Goal: Task Accomplishment & Management: Manage account settings

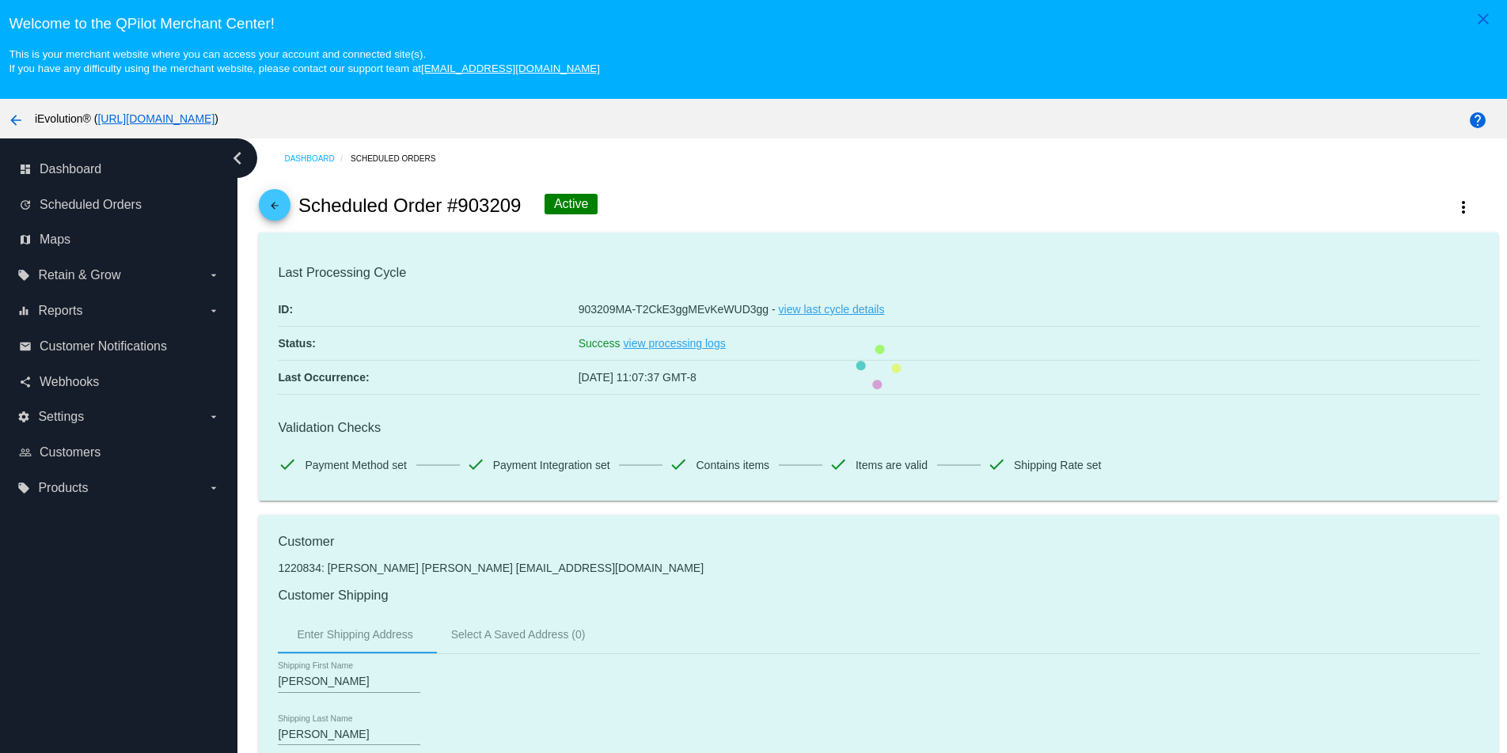
click at [286, 199] on link "arrow_back" at bounding box center [275, 205] width 32 height 32
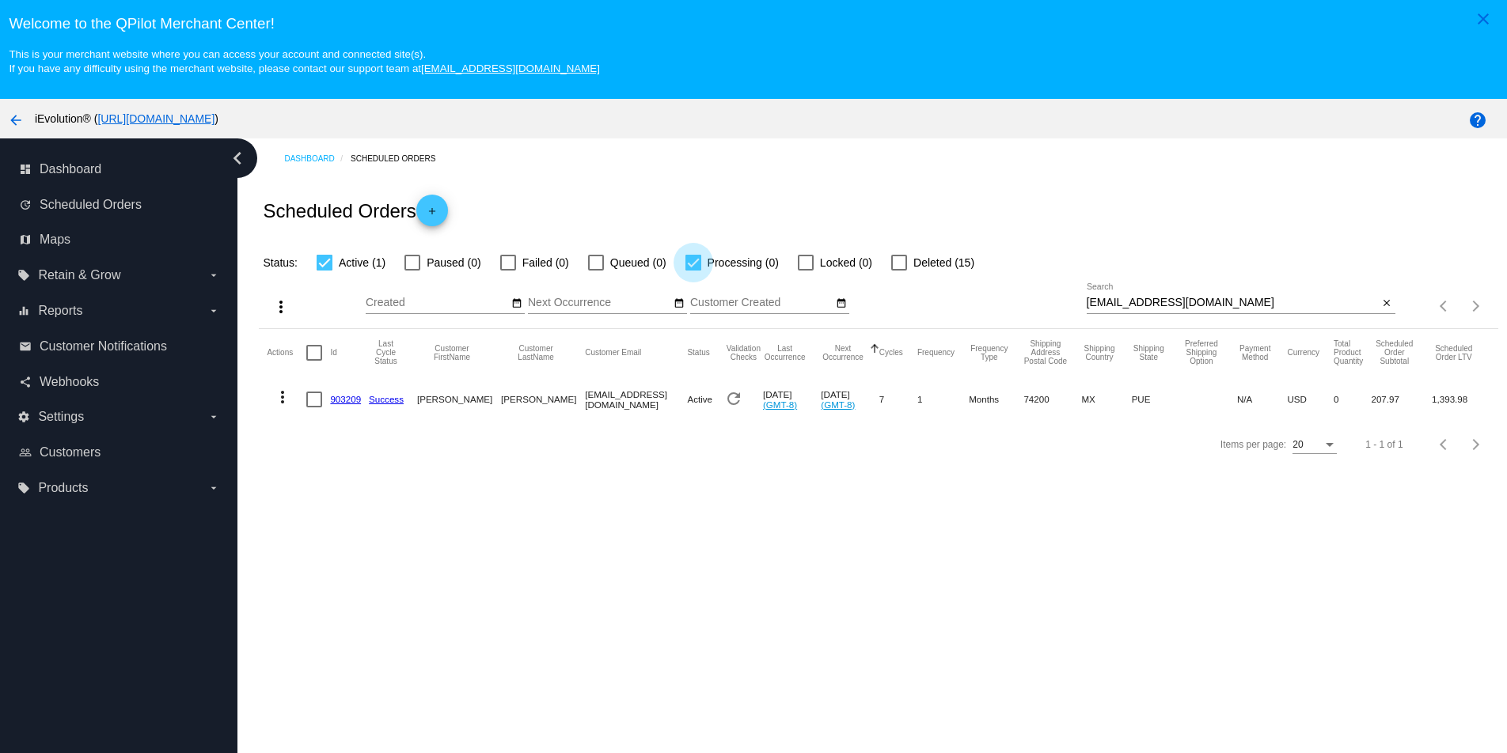
click at [685, 267] on div at bounding box center [693, 263] width 16 height 16
click at [692, 271] on input "Processing (0)" at bounding box center [692, 271] width 1 height 1
checkbox input "false"
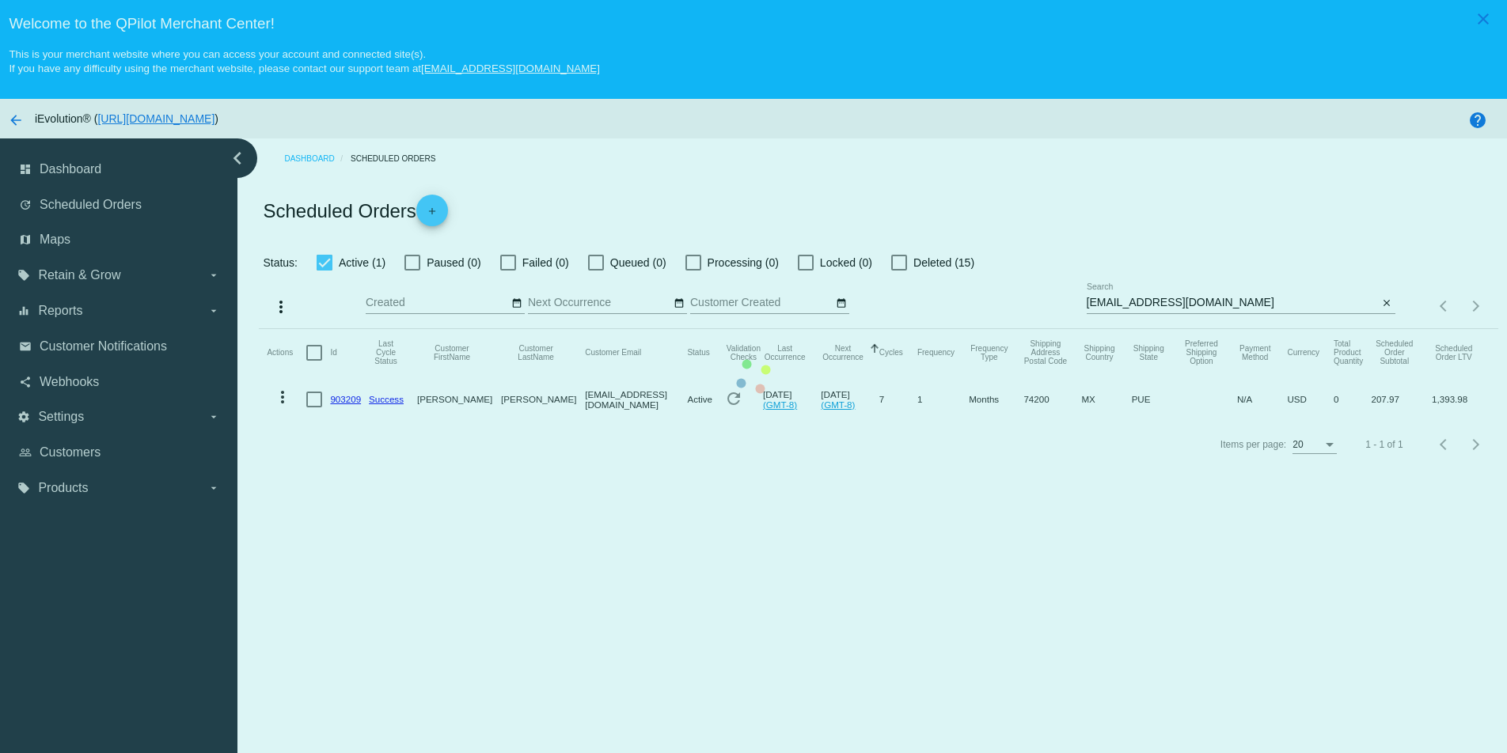
click at [325, 267] on div at bounding box center [325, 263] width 16 height 16
click at [324, 271] on input "Active (1)" at bounding box center [324, 271] width 1 height 1
checkbox input "false"
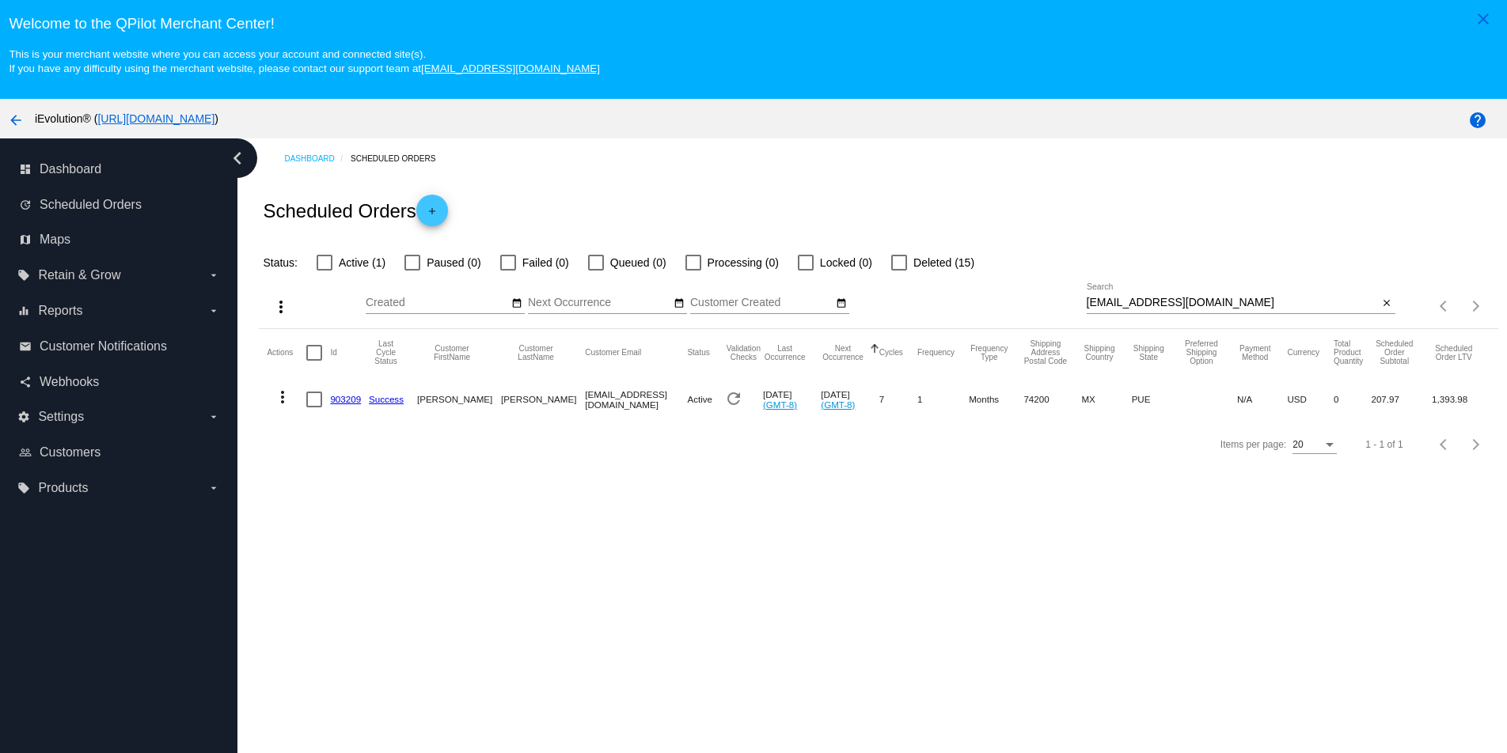
click at [508, 265] on div at bounding box center [508, 263] width 16 height 16
click at [508, 271] on input "Failed (0)" at bounding box center [507, 271] width 1 height 1
checkbox input "true"
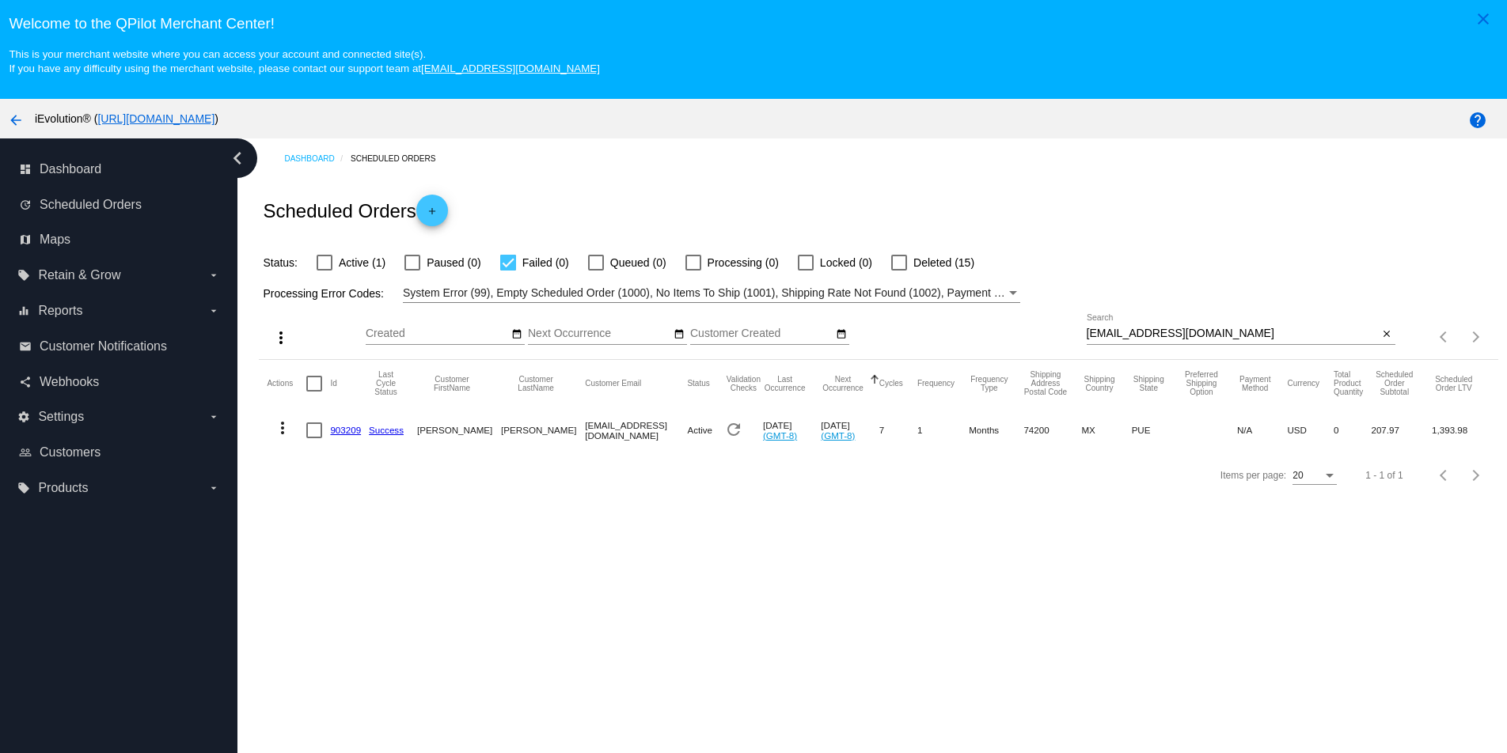
click at [529, 360] on mat-table "Actions Id Last Cycle Status Customer FirstName Customer LastName Customer Emai…" at bounding box center [878, 406] width 1238 height 93
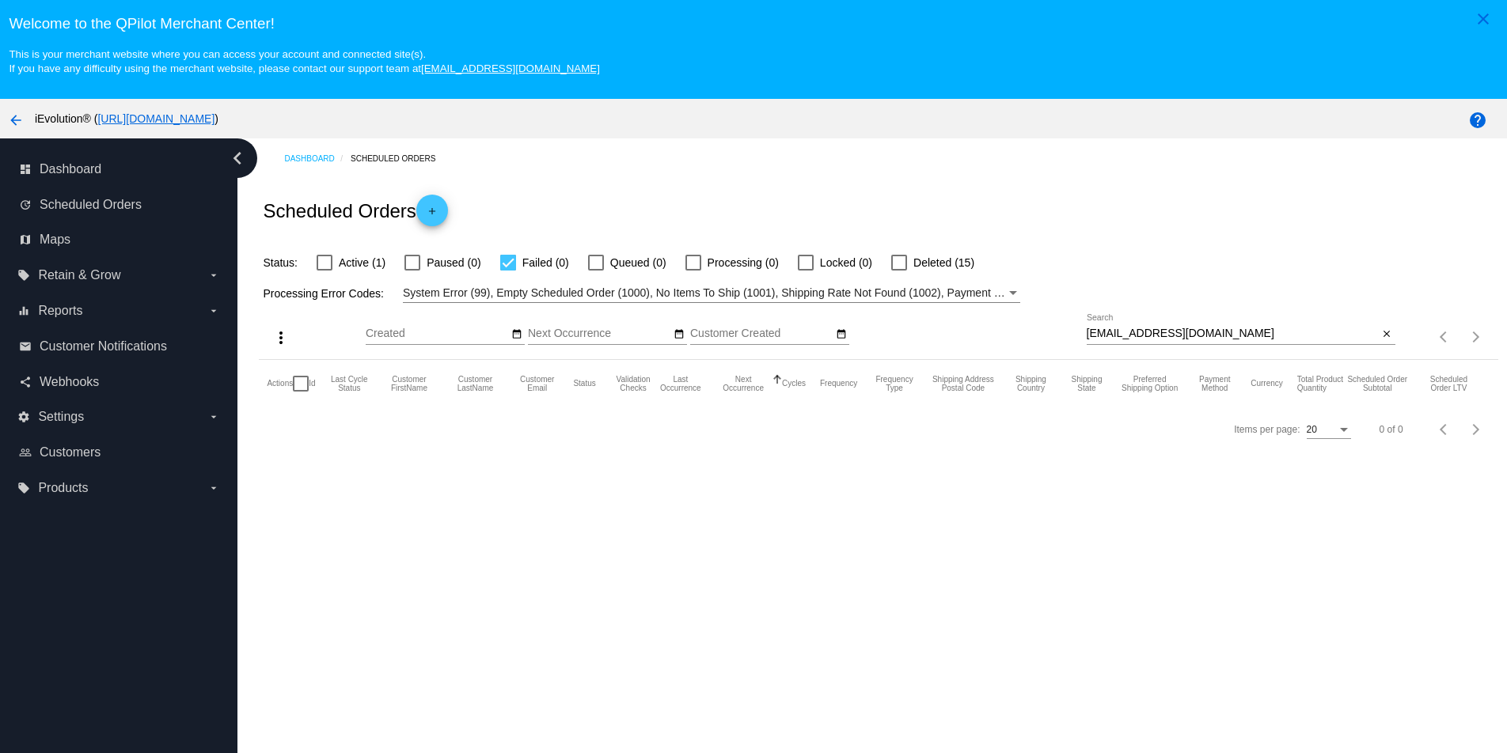
click at [594, 338] on input "Next Occurrence" at bounding box center [599, 334] width 142 height 13
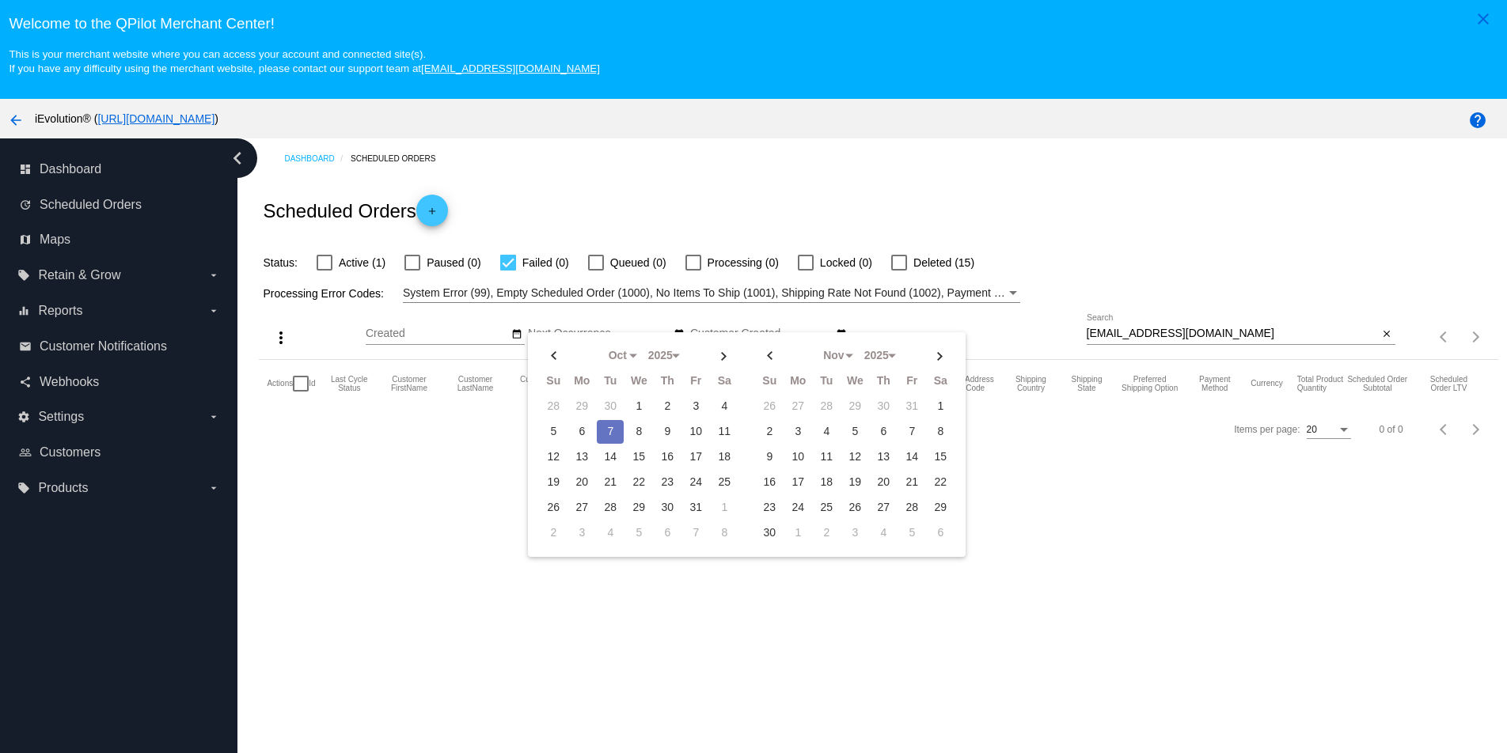
click at [605, 430] on td "7" at bounding box center [610, 432] width 27 height 24
click at [615, 437] on td "7" at bounding box center [610, 432] width 27 height 24
type input "[DATE] - [DATE]"
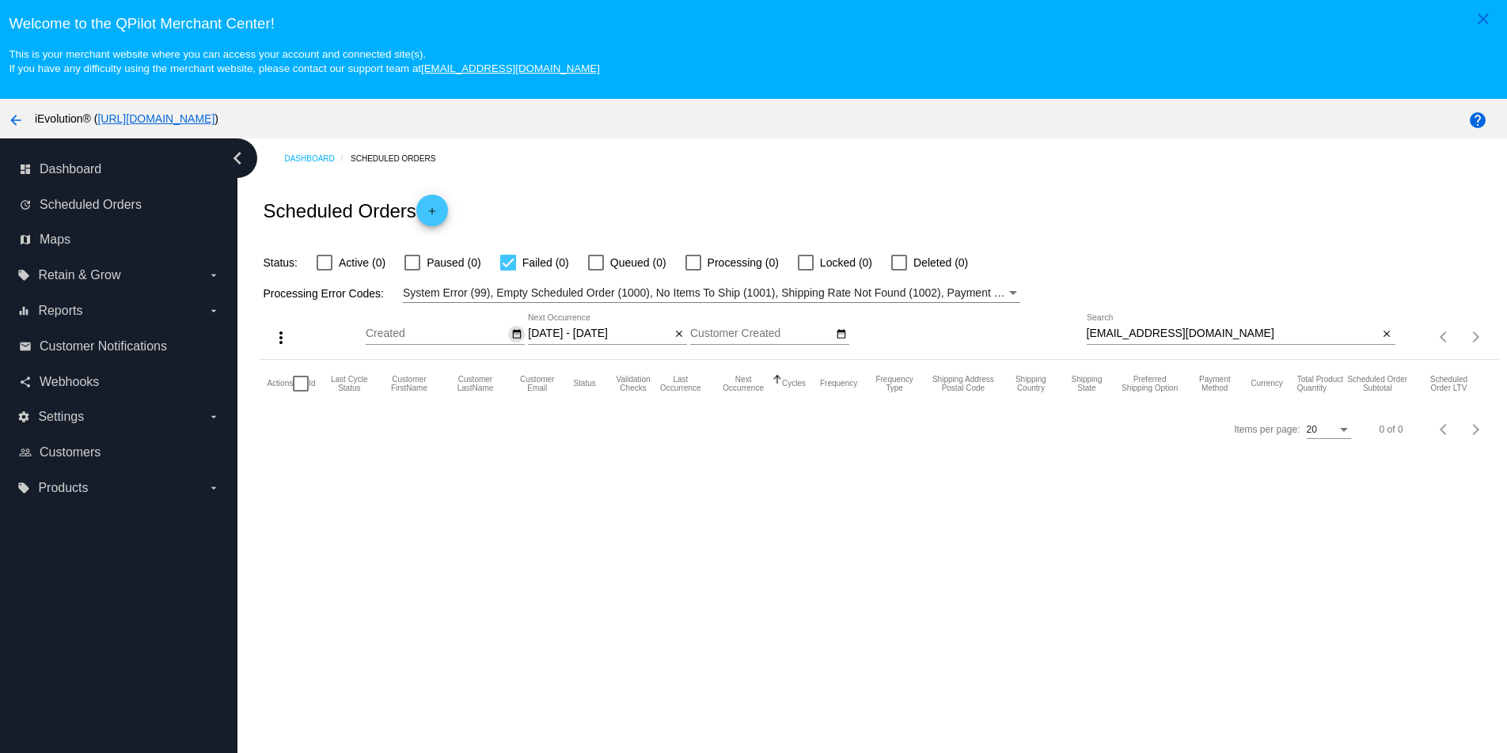
click at [515, 336] on mat-icon "date_range" at bounding box center [516, 334] width 11 height 13
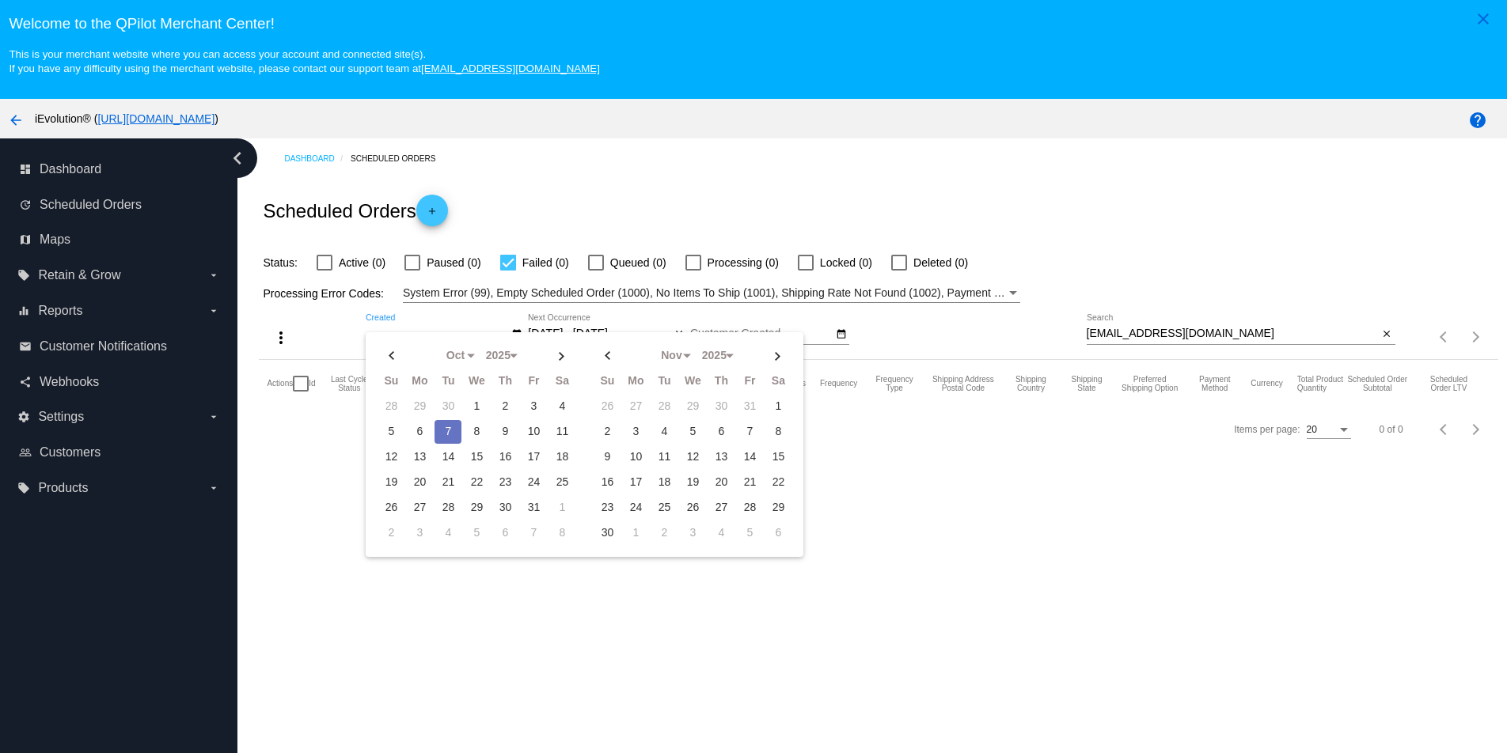
click at [893, 354] on div "Oct Jan Feb Mar Apr Su Mo" at bounding box center [726, 336] width 720 height 45
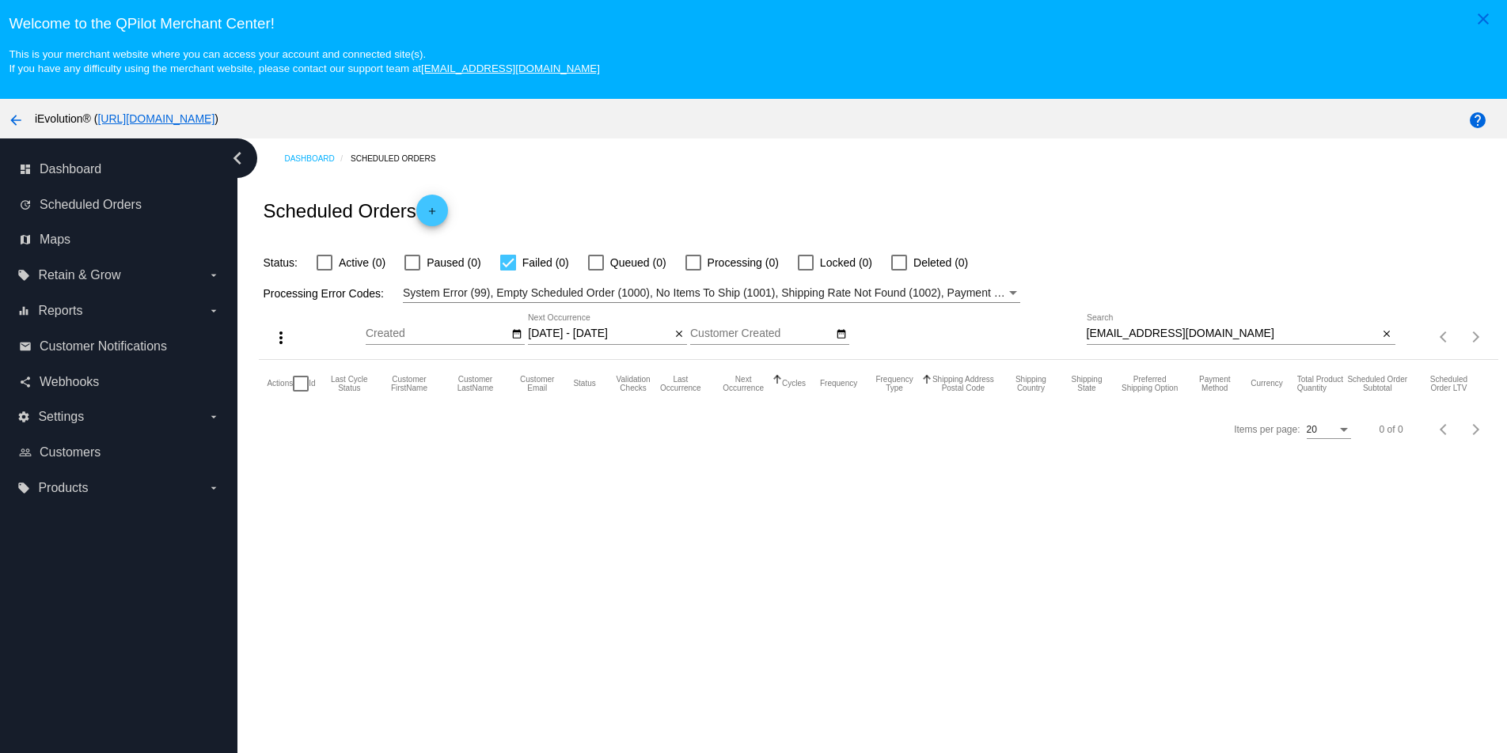
click at [908, 359] on div "Oct Jan Feb Mar Apr Su Mo" at bounding box center [726, 336] width 720 height 45
click at [643, 337] on input "[DATE] - [DATE]" at bounding box center [599, 334] width 142 height 13
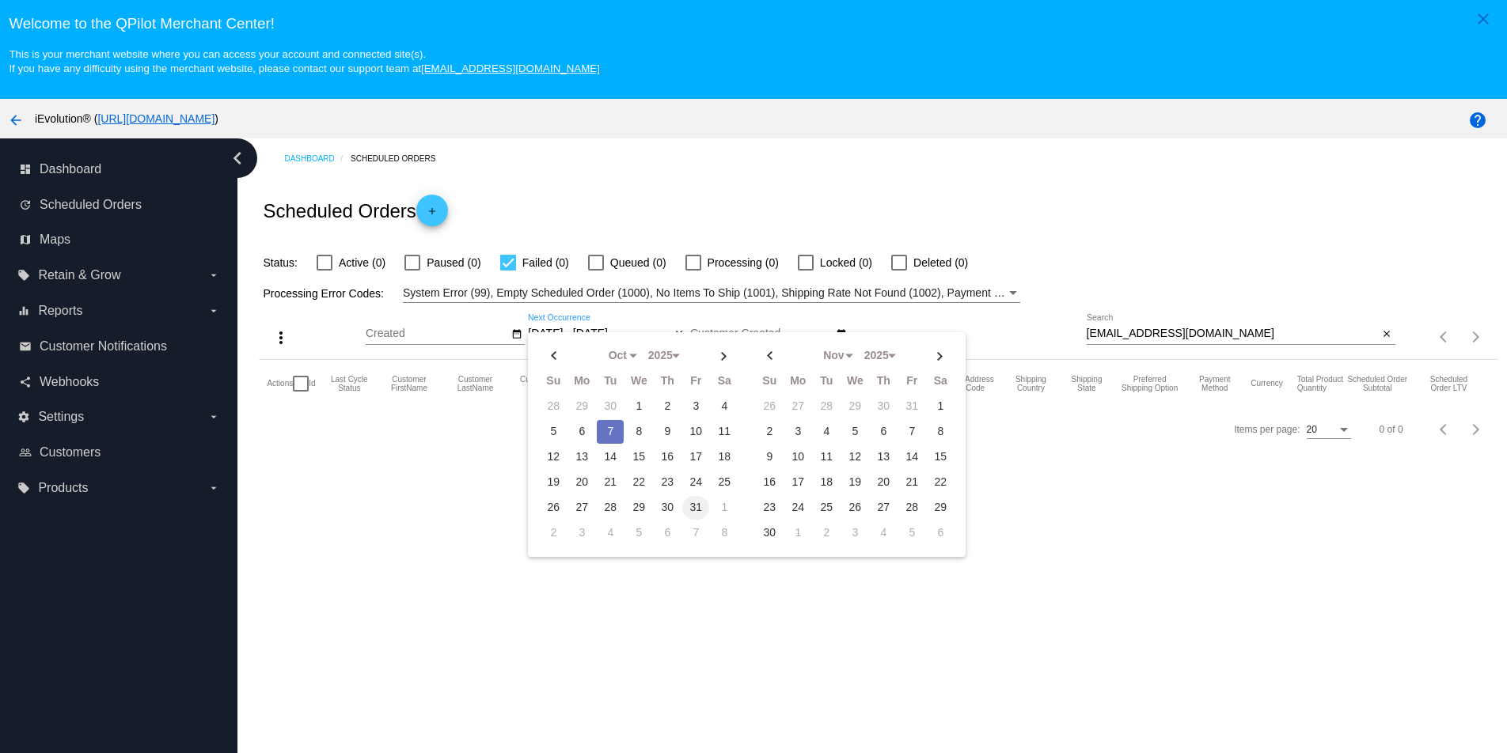
click at [691, 508] on td "31" at bounding box center [695, 508] width 27 height 24
click at [489, 385] on button "Customer LastName" at bounding box center [474, 383] width 51 height 17
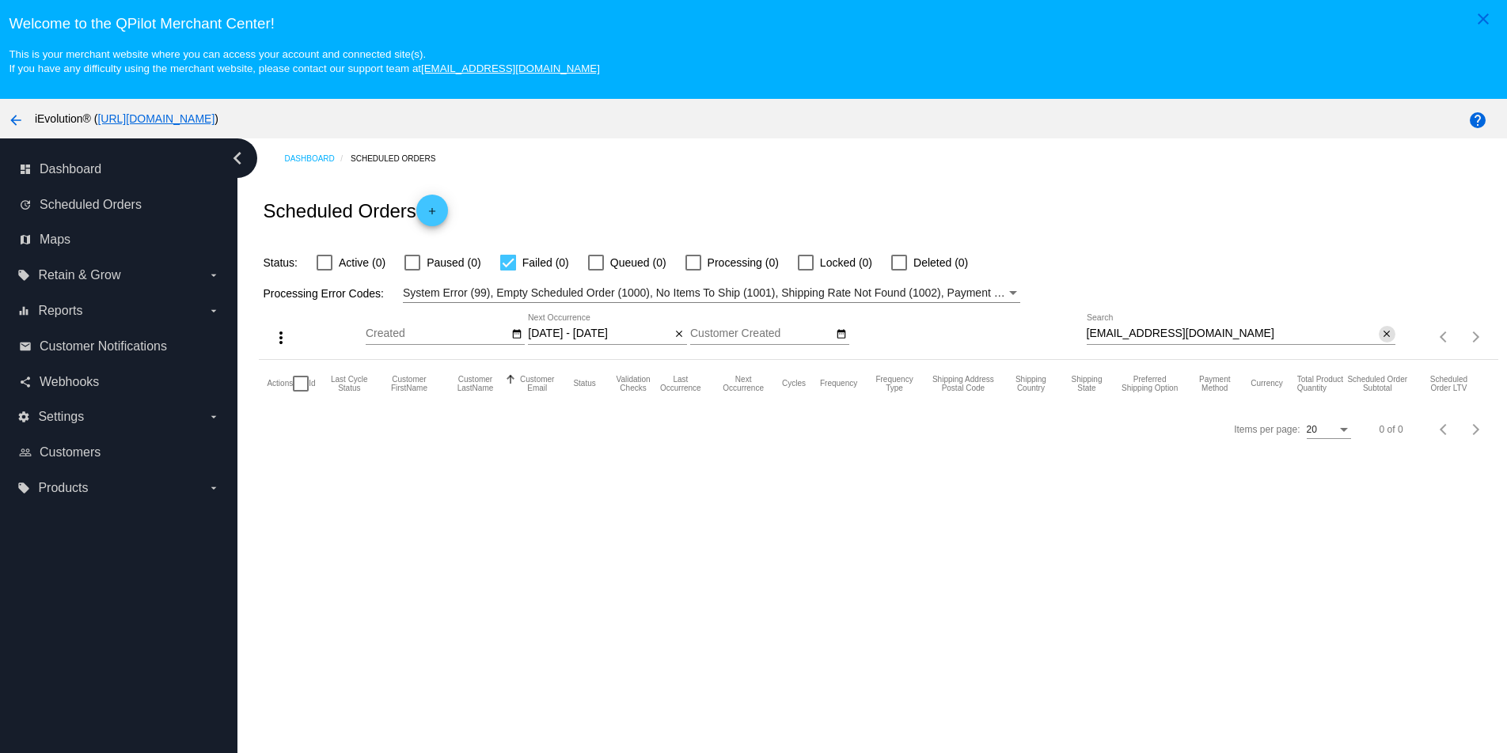
click at [1378, 335] on button "close" at bounding box center [1386, 334] width 17 height 17
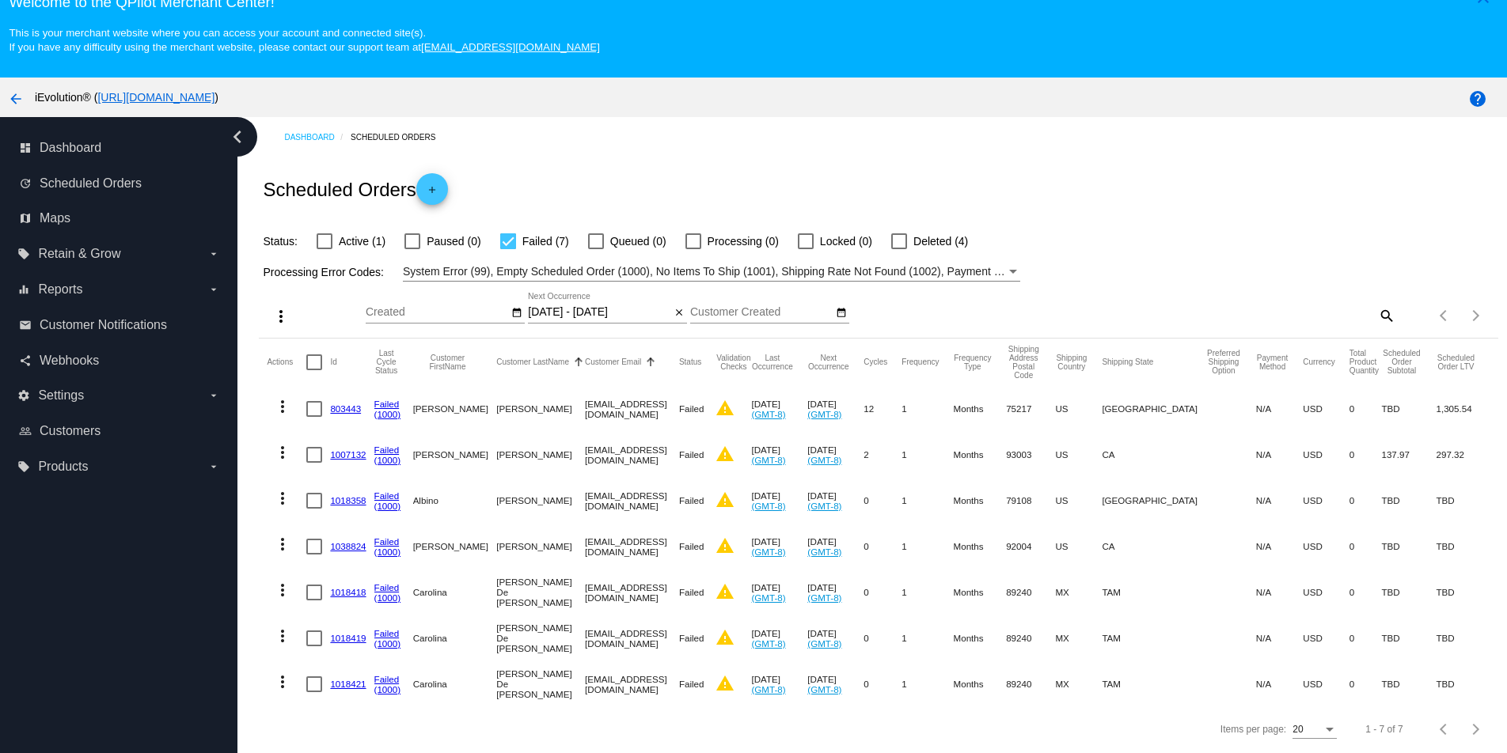
scroll to position [23, 0]
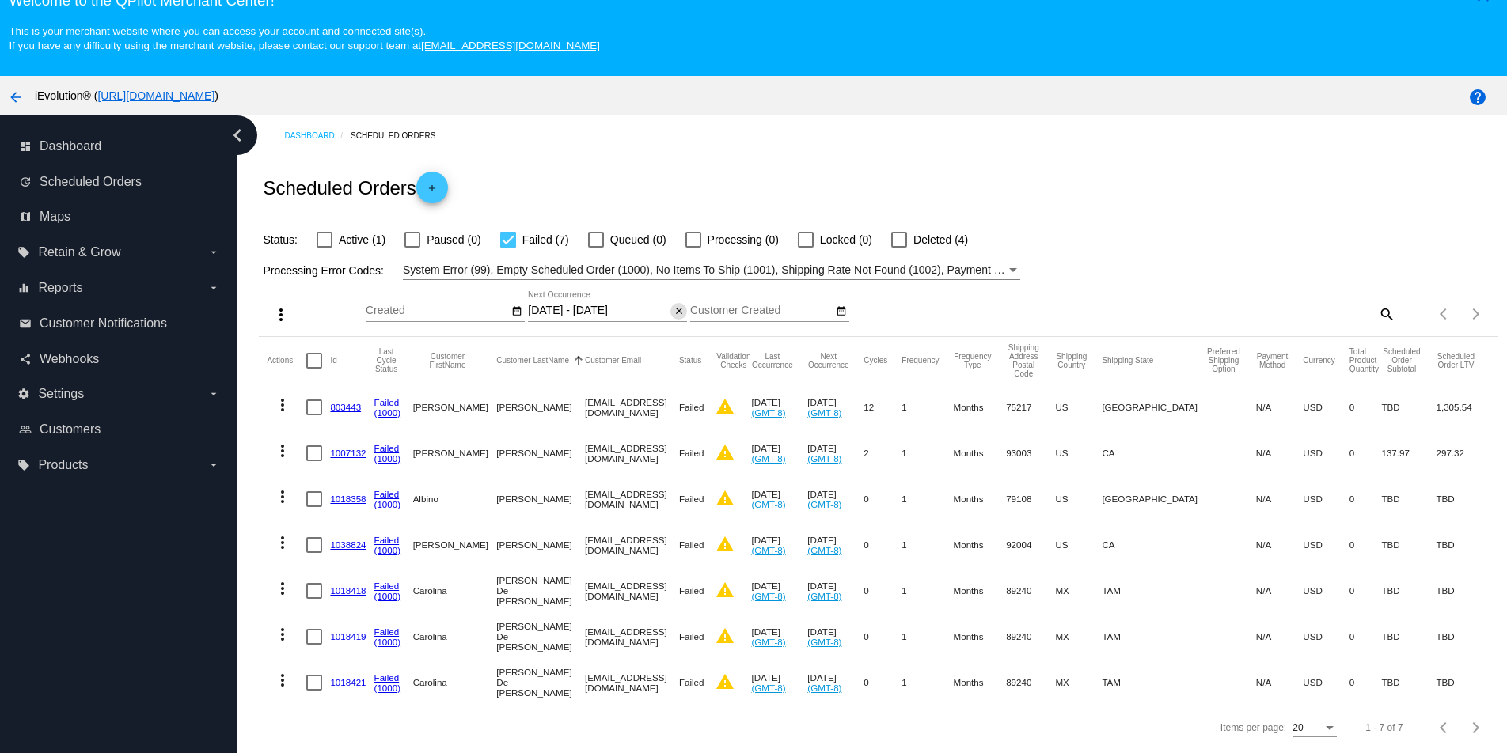
click at [682, 313] on mat-icon "close" at bounding box center [678, 311] width 11 height 13
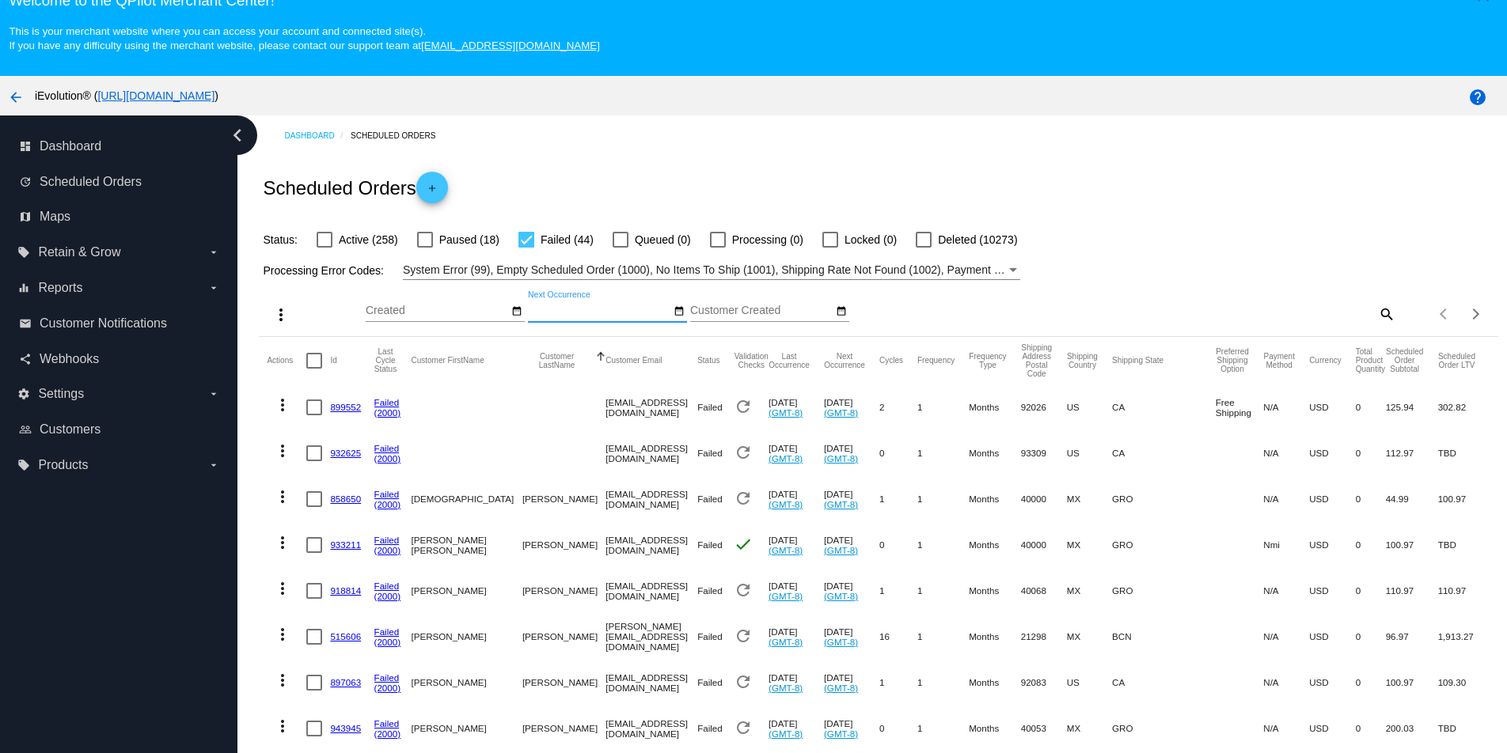
click at [566, 317] on input "Next Occurrence" at bounding box center [599, 311] width 142 height 13
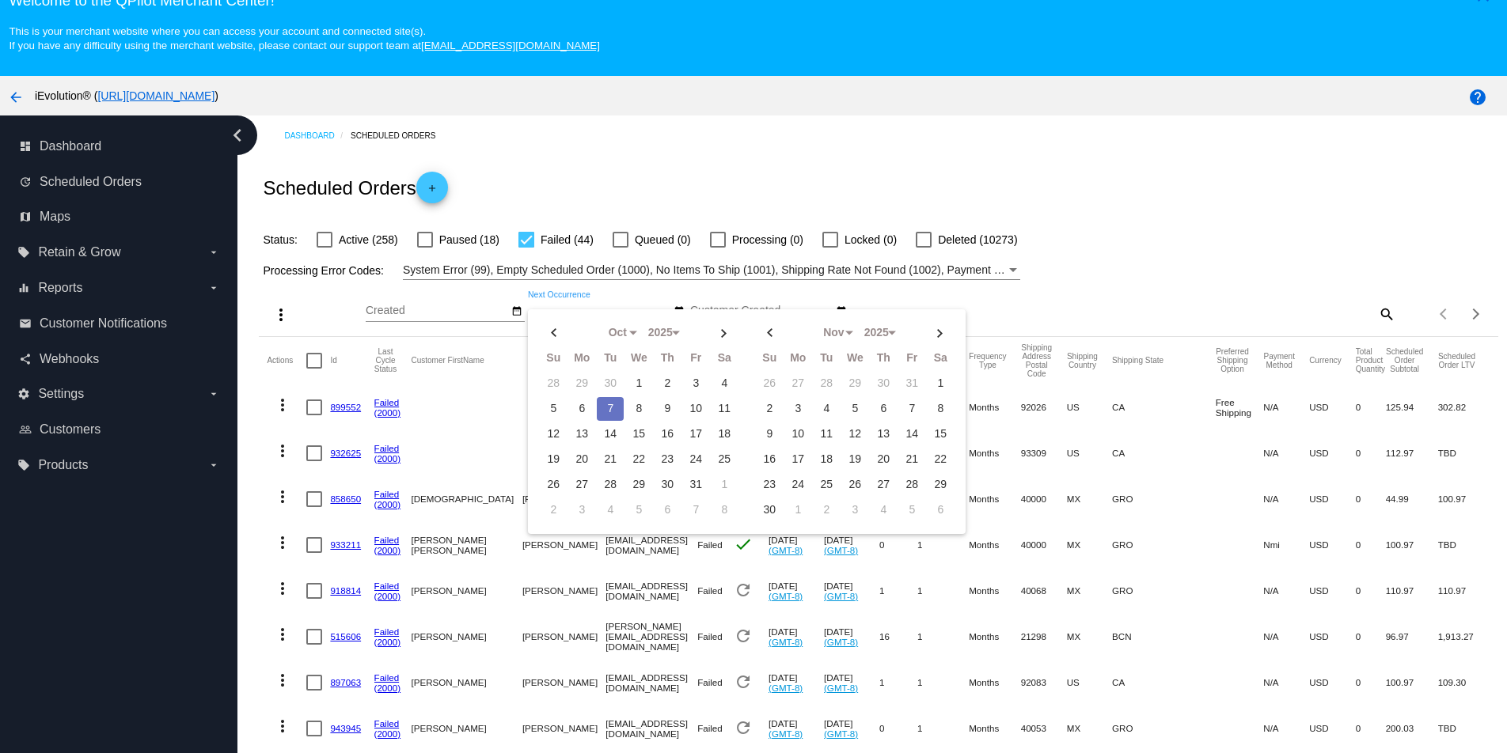
click at [609, 406] on td "7" at bounding box center [610, 409] width 27 height 24
click at [608, 410] on td "7" at bounding box center [610, 409] width 27 height 24
type input "[DATE] - [DATE]"
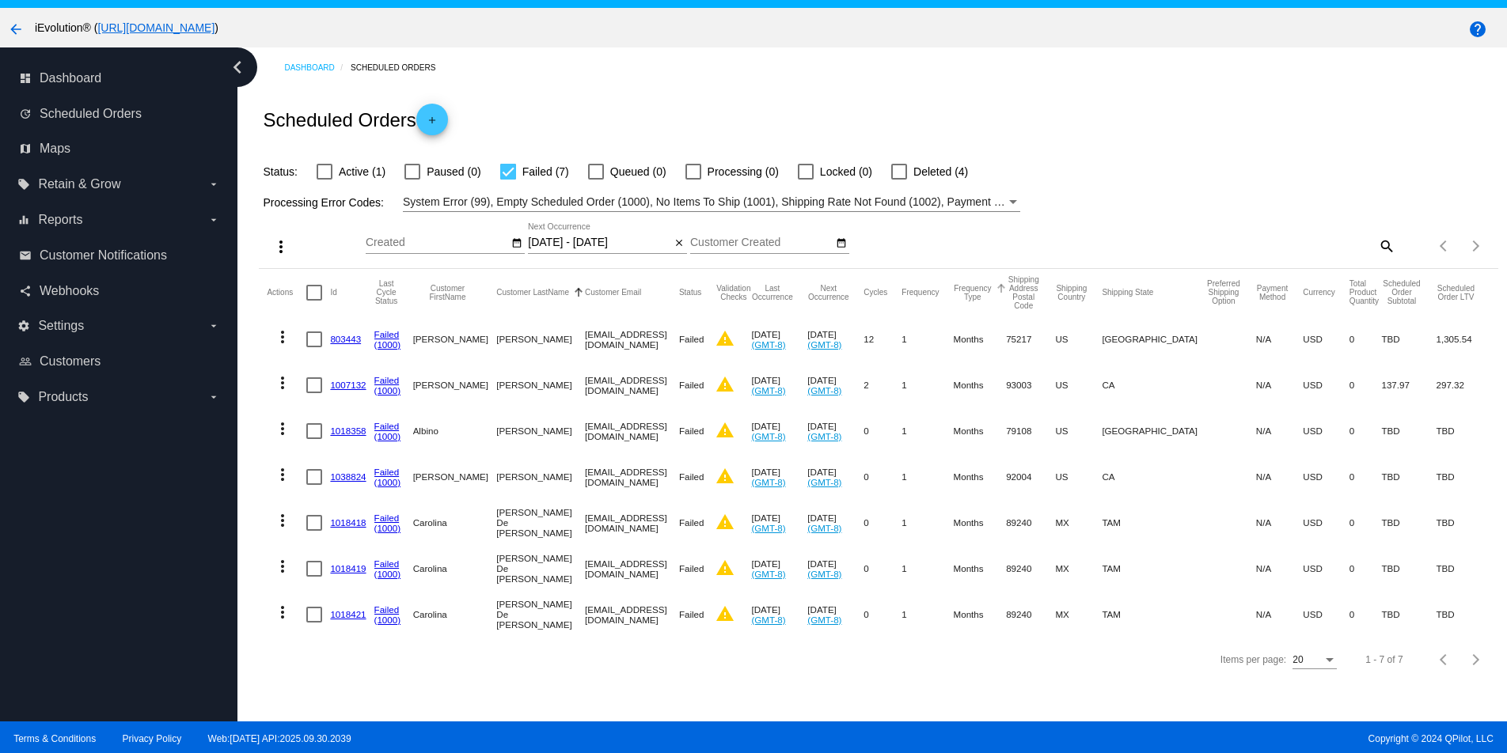
scroll to position [100, 0]
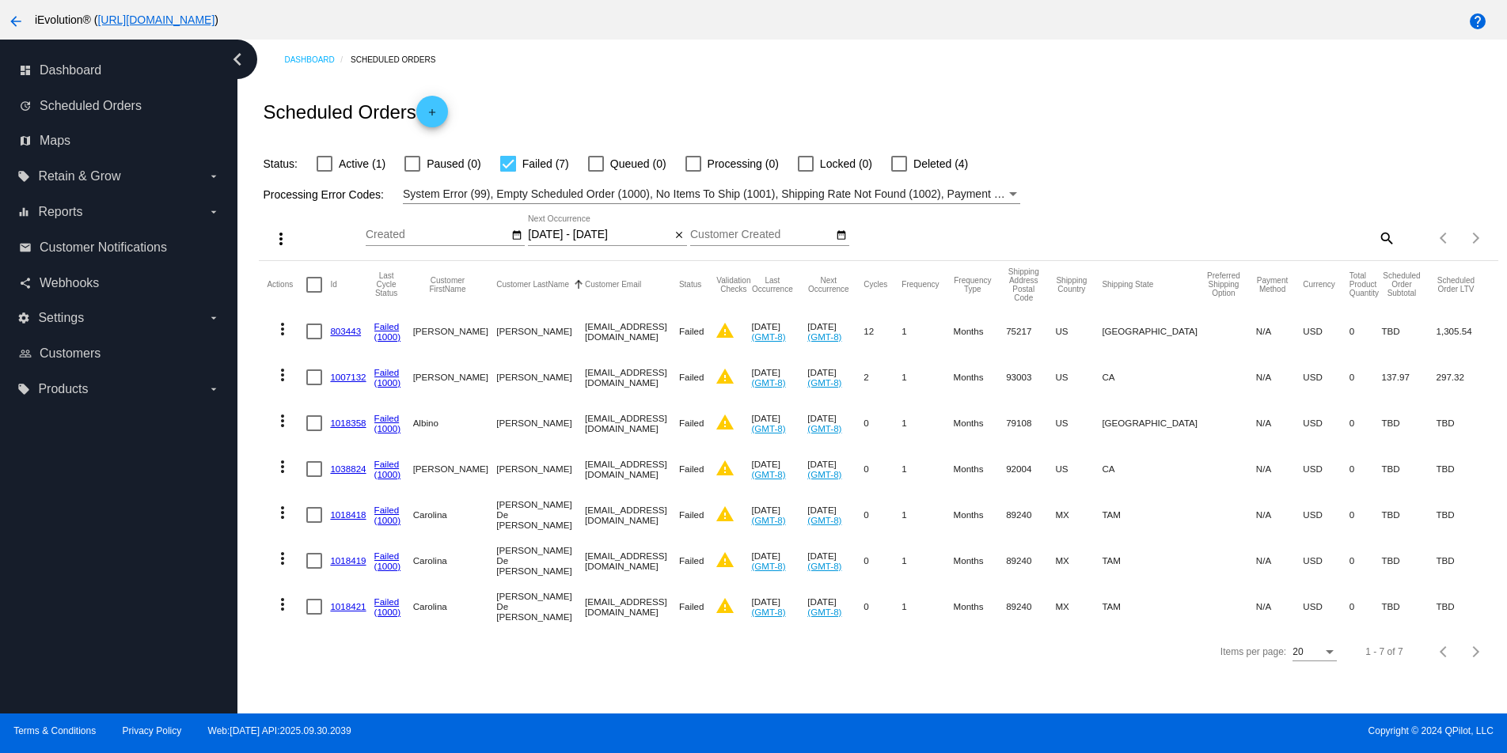
click at [348, 610] on link "1018421" at bounding box center [348, 606] width 36 height 10
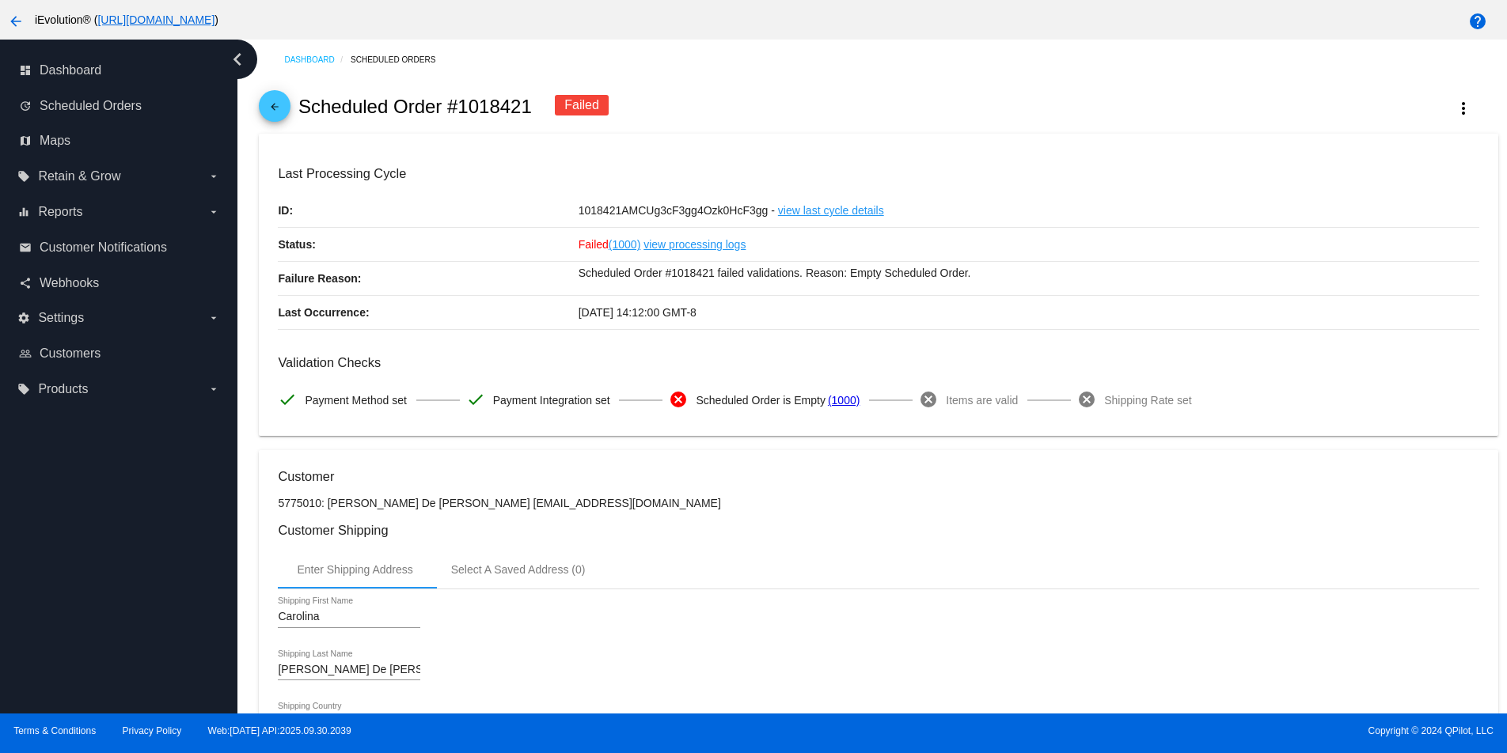
click at [263, 103] on link "arrow_back" at bounding box center [275, 106] width 32 height 32
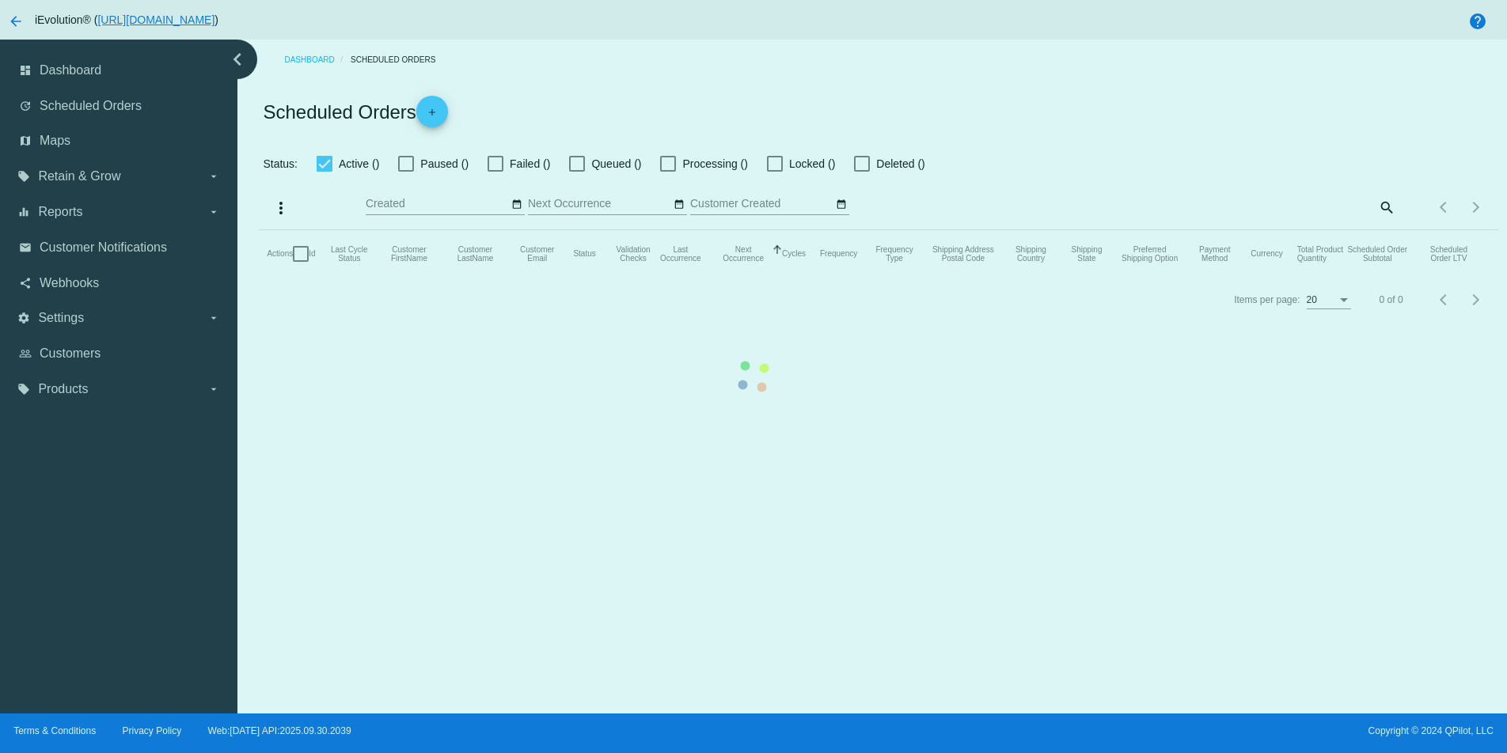
checkbox input "false"
checkbox input "true"
type input "[DATE] - [DATE]"
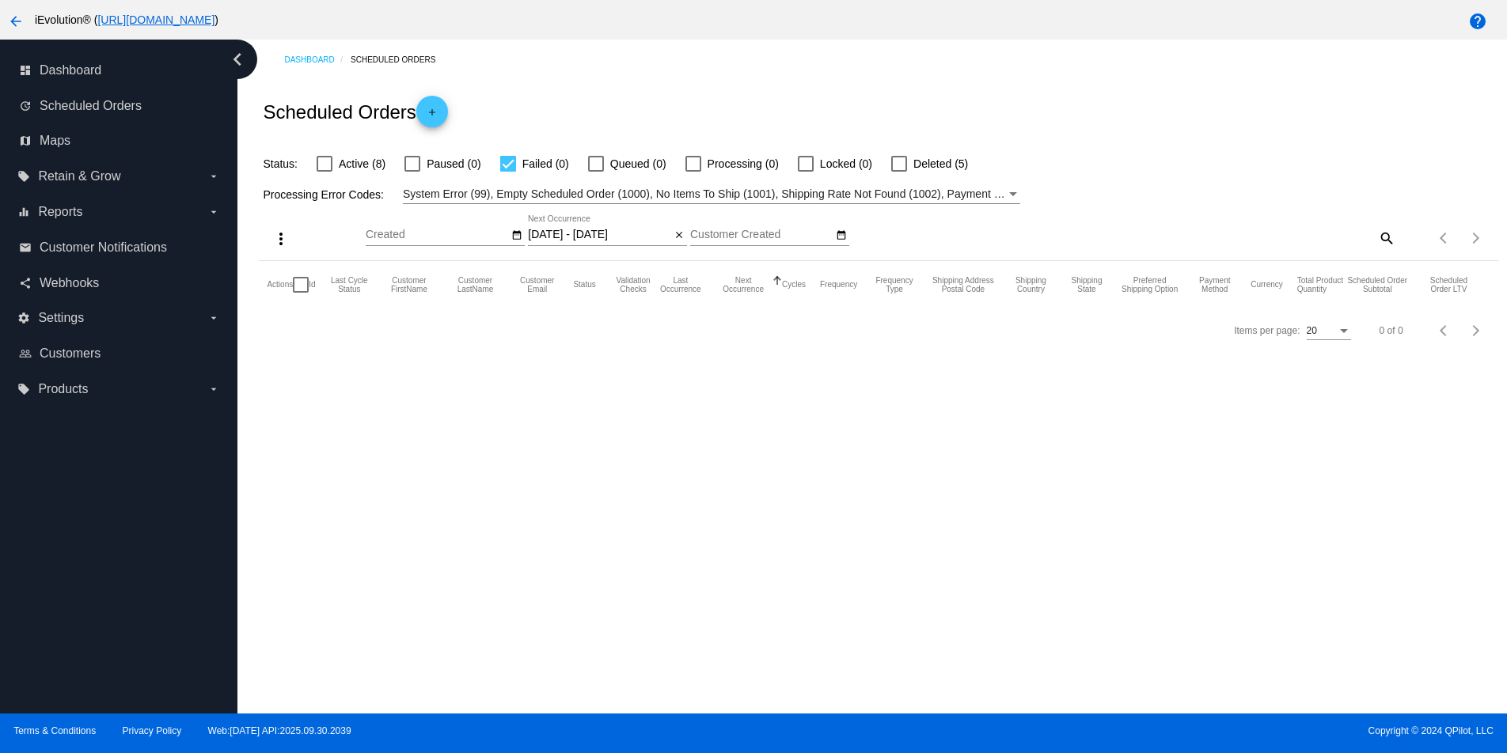
click at [1079, 475] on div "Dashboard Scheduled Orders Scheduled Orders add Status: Active (8) Paused (0) F…" at bounding box center [871, 377] width 1269 height 674
click at [1235, 270] on mat-header-cell "Payment Method" at bounding box center [1221, 284] width 58 height 47
click at [1156, 196] on div "Processing Error Codes: System Error (99), Empty Scheduled Order (1000), No Ite…" at bounding box center [878, 188] width 1238 height 31
click at [502, 165] on div at bounding box center [508, 164] width 16 height 16
click at [507, 172] on input "Failed (0)" at bounding box center [507, 172] width 1 height 1
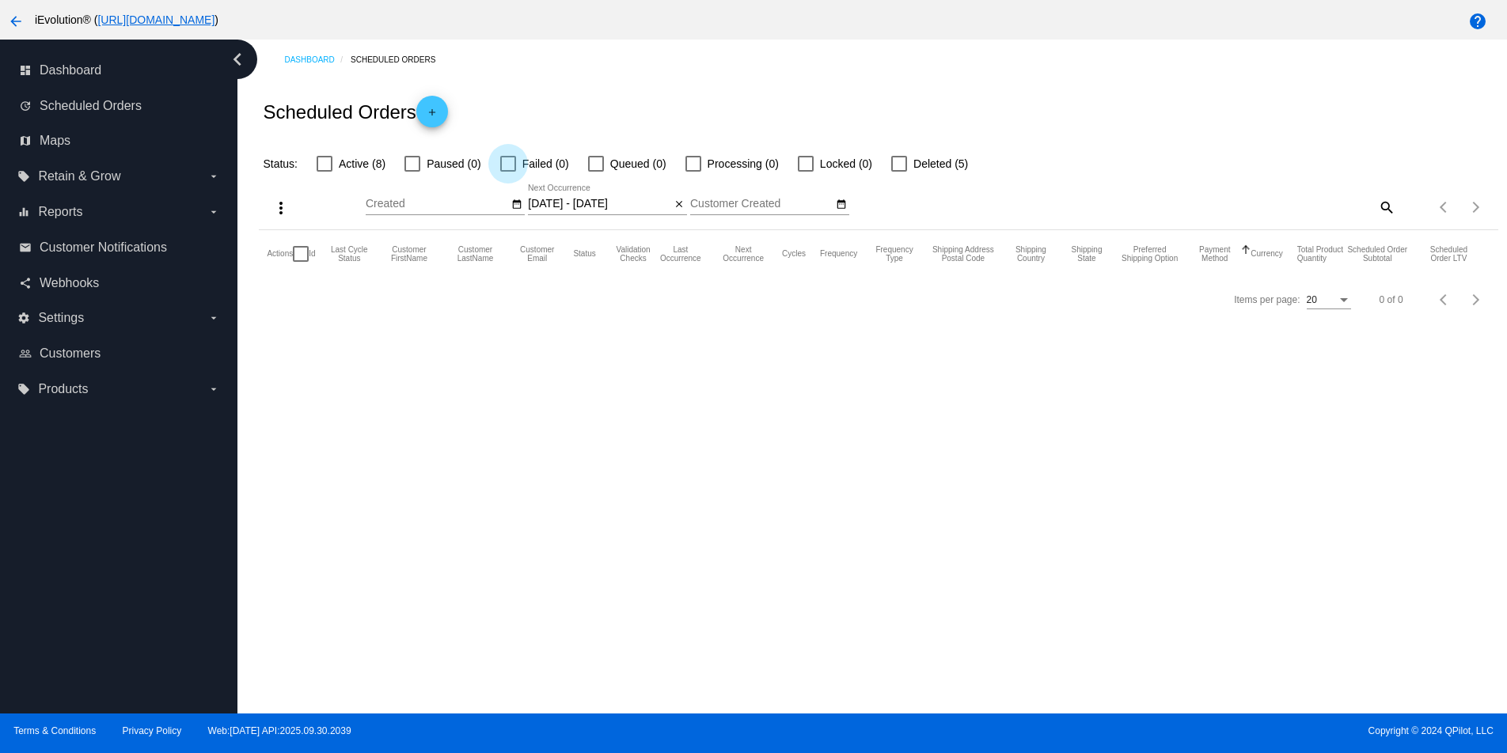
click at [506, 165] on div at bounding box center [508, 164] width 16 height 16
click at [507, 172] on input "Failed (0)" at bounding box center [507, 172] width 1 height 1
checkbox input "true"
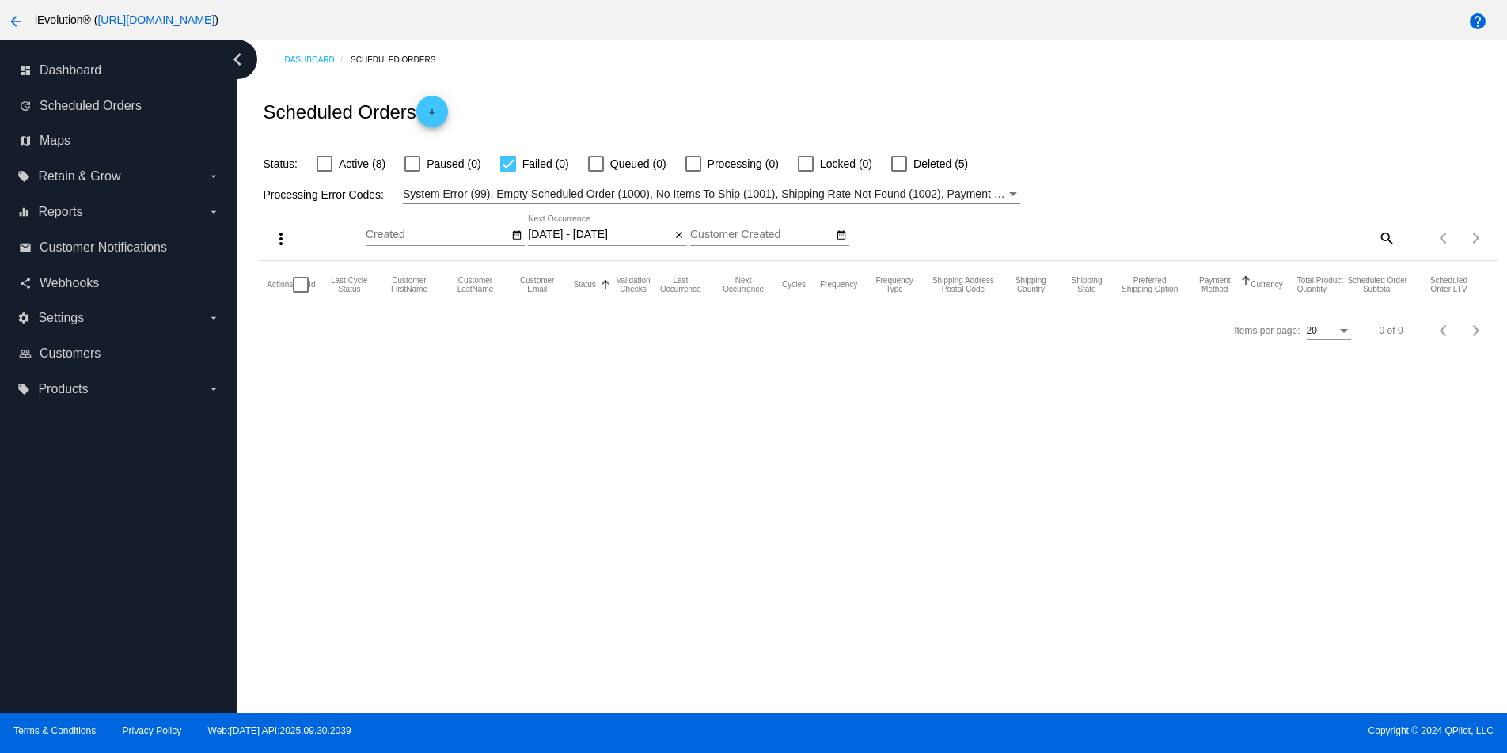
click at [559, 234] on input "[DATE] - [DATE]" at bounding box center [599, 235] width 142 height 13
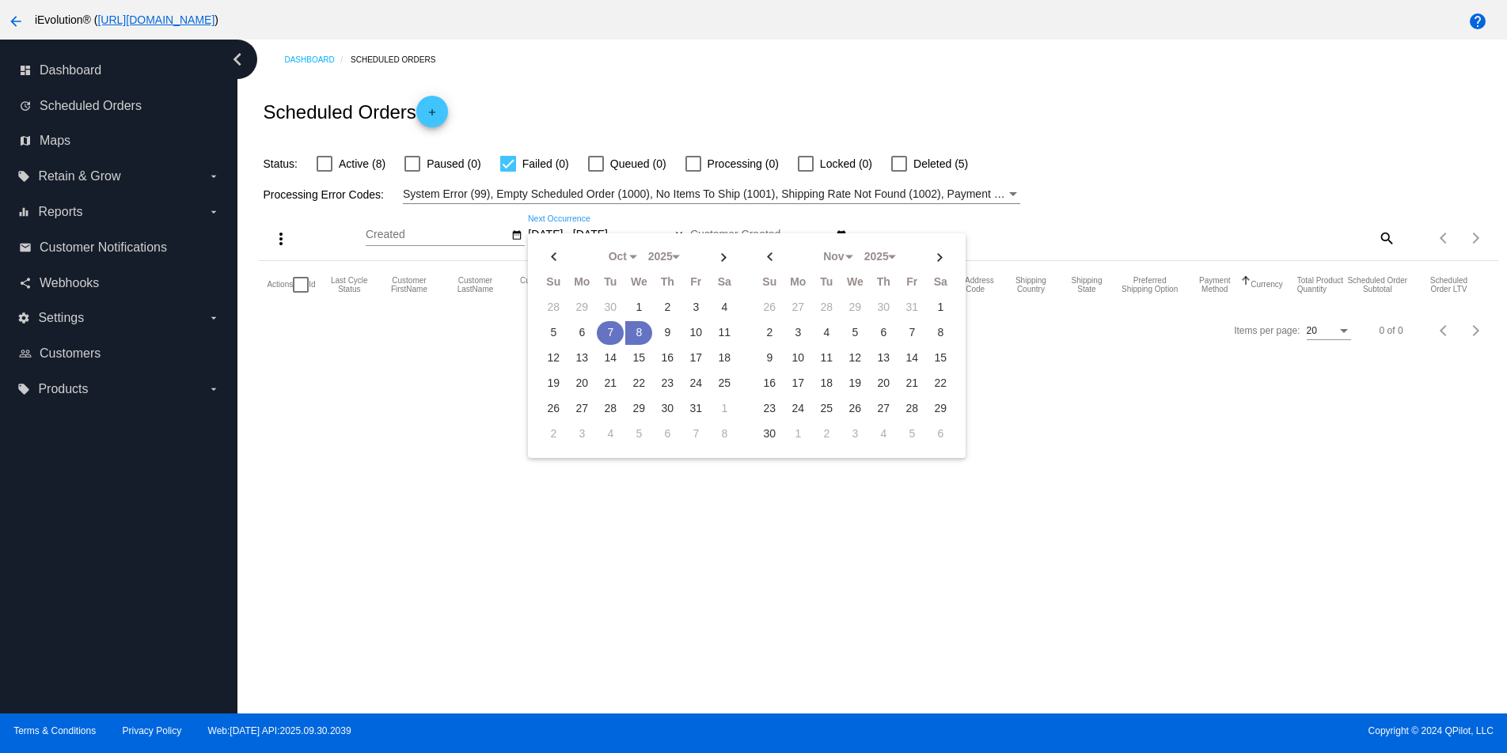
click at [605, 338] on td "7" at bounding box center [610, 333] width 27 height 24
click at [576, 333] on td "6" at bounding box center [581, 333] width 27 height 24
click at [579, 331] on td "6" at bounding box center [581, 333] width 27 height 24
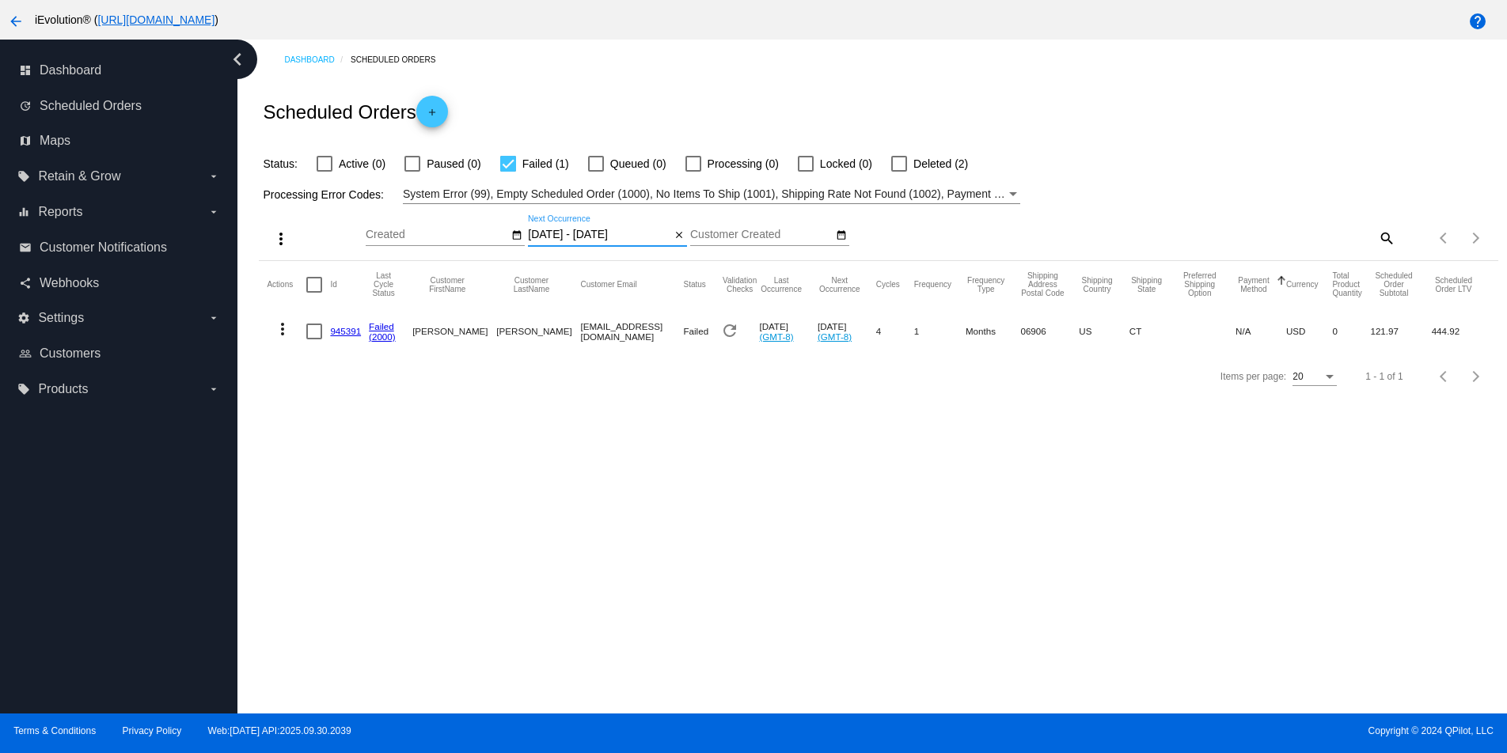
click at [544, 237] on input "[DATE] - [DATE]" at bounding box center [599, 235] width 142 height 13
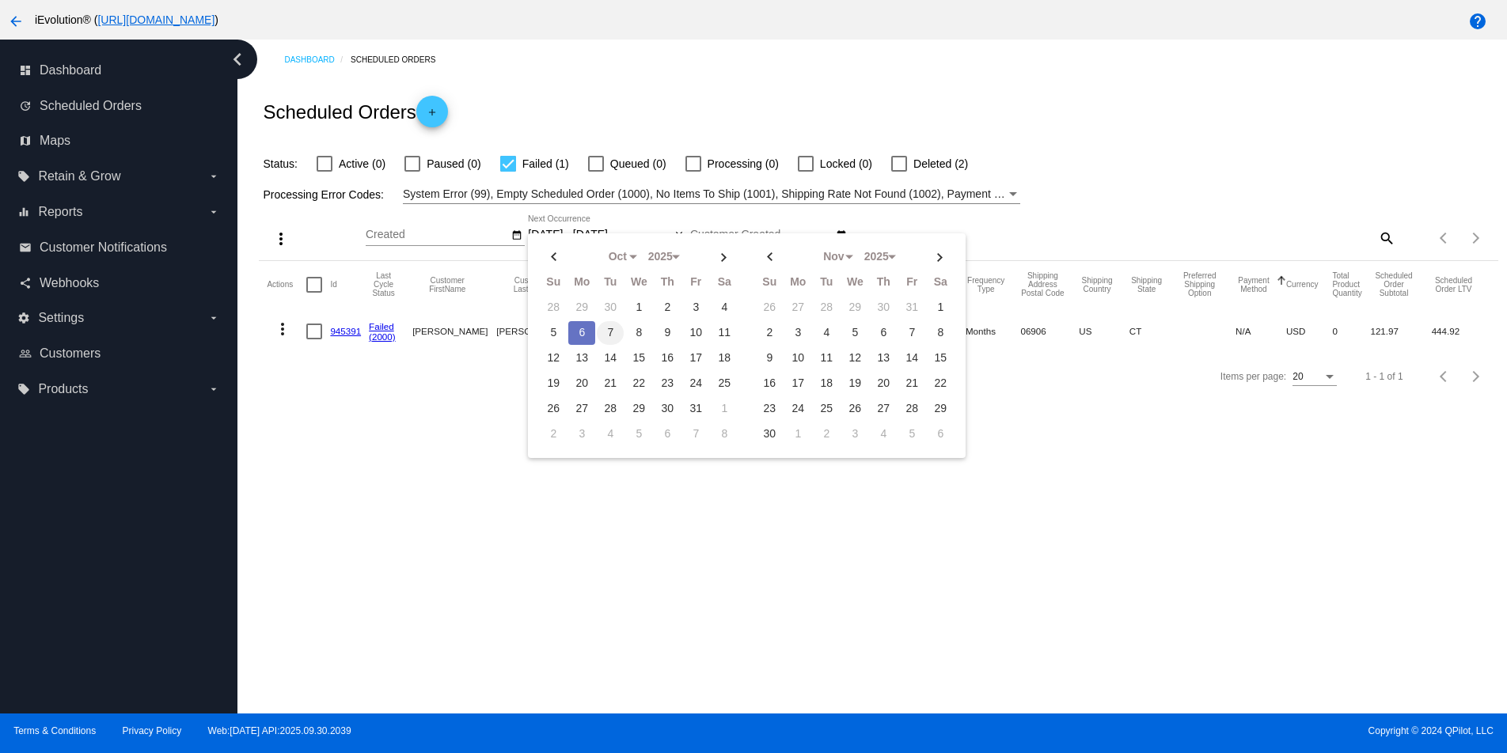
click at [605, 336] on td "7" at bounding box center [610, 333] width 27 height 24
click at [608, 330] on td "7" at bounding box center [610, 333] width 27 height 24
type input "[DATE] - [DATE]"
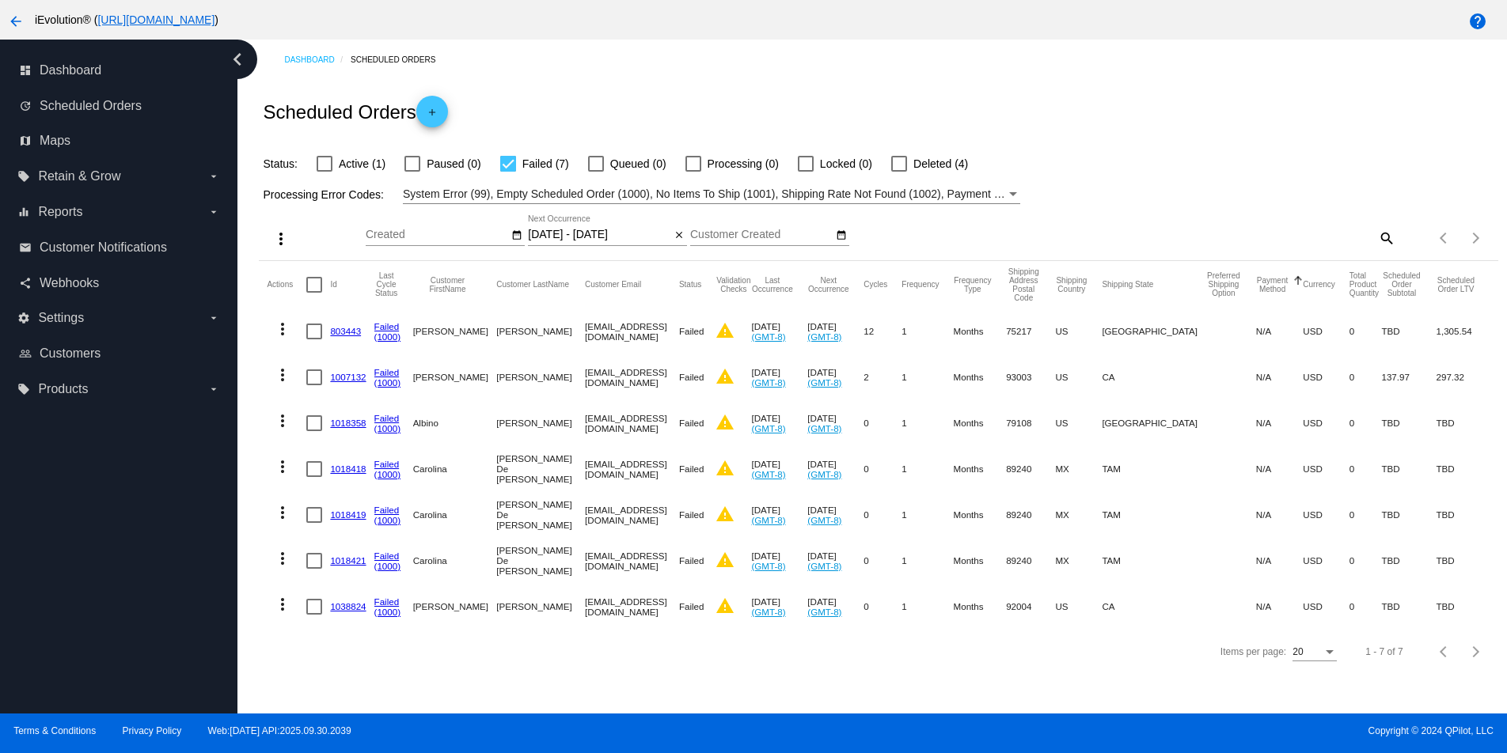
drag, startPoint x: 525, startPoint y: 423, endPoint x: 649, endPoint y: 423, distance: 123.4
click at [649, 423] on mat-row "more_vert 1018358 Failed (1000) [PERSON_NAME][GEOGRAPHIC_DATA] [EMAIL_ADDRESS][…" at bounding box center [878, 423] width 1222 height 46
copy mat-row "[EMAIL_ADDRESS][DOMAIN_NAME]"
